Goal: Check status

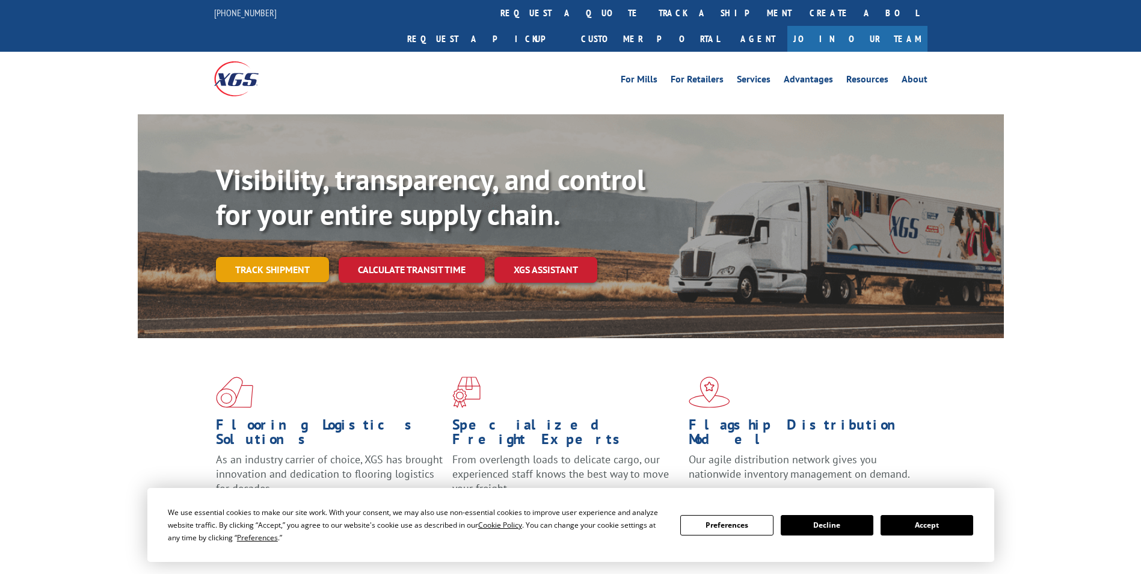
click at [277, 257] on link "Track shipment" at bounding box center [272, 269] width 113 height 25
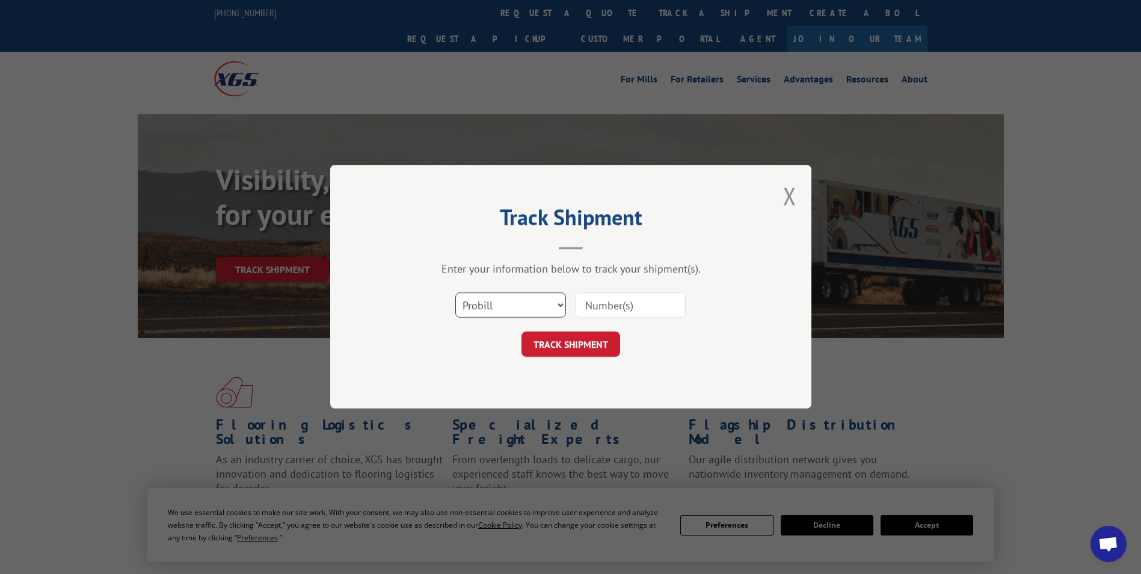
drag, startPoint x: 561, startPoint y: 309, endPoint x: 544, endPoint y: 320, distance: 20.4
click at [561, 309] on select "Select category... Probill BOL PO" at bounding box center [510, 305] width 111 height 25
select select "bol"
click at [455, 293] on select "Select category... Probill BOL PO" at bounding box center [510, 305] width 111 height 25
click at [602, 303] on input at bounding box center [630, 305] width 111 height 25
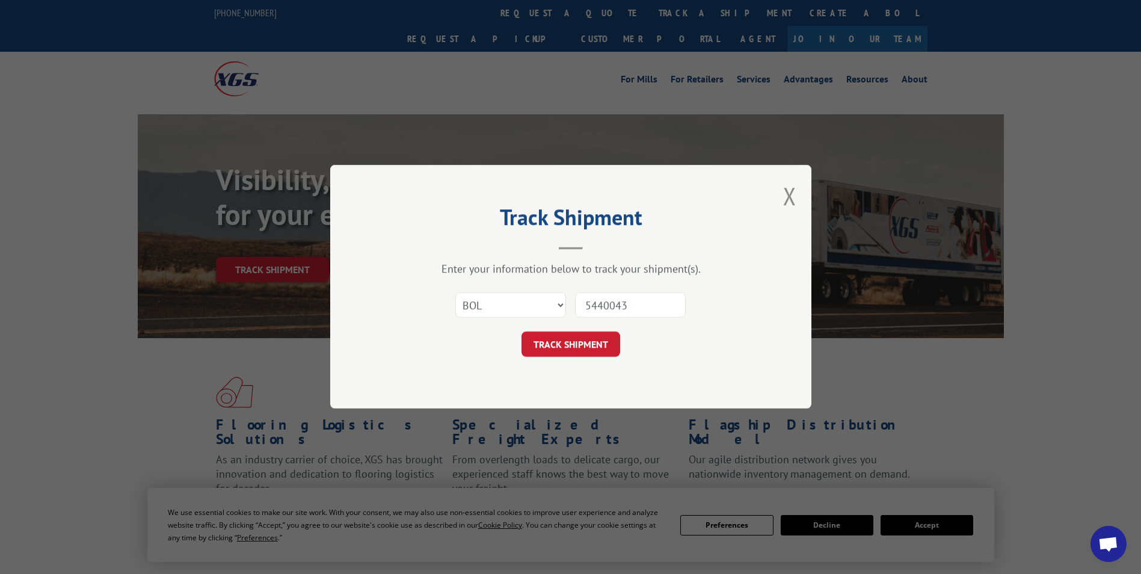
type input "54400432"
click button "TRACK SHIPMENT" at bounding box center [571, 344] width 99 height 25
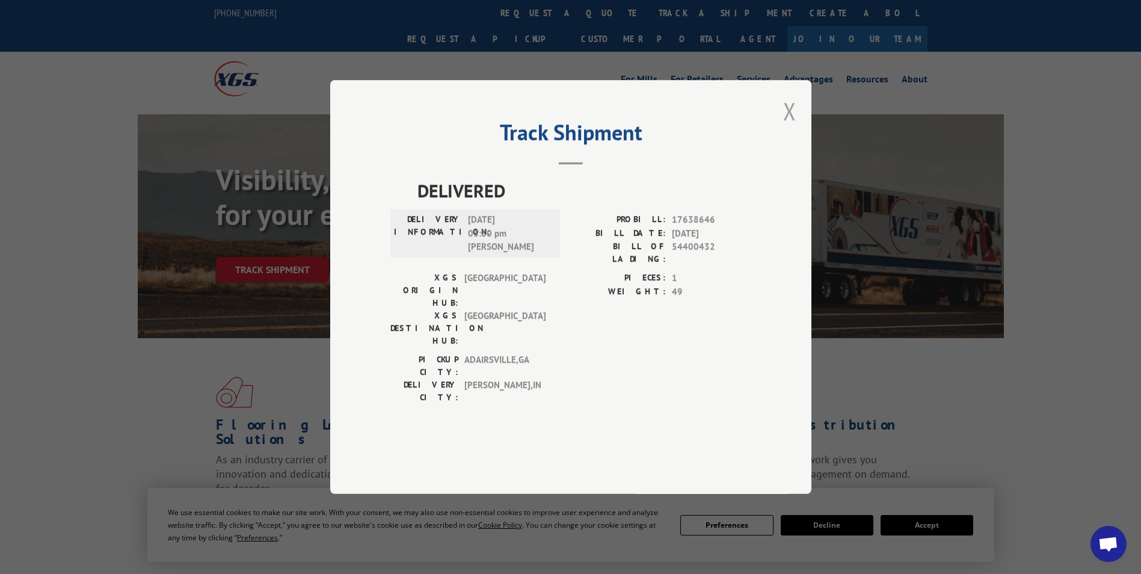
click at [795, 127] on button "Close modal" at bounding box center [789, 111] width 13 height 32
